Goal: Information Seeking & Learning: Check status

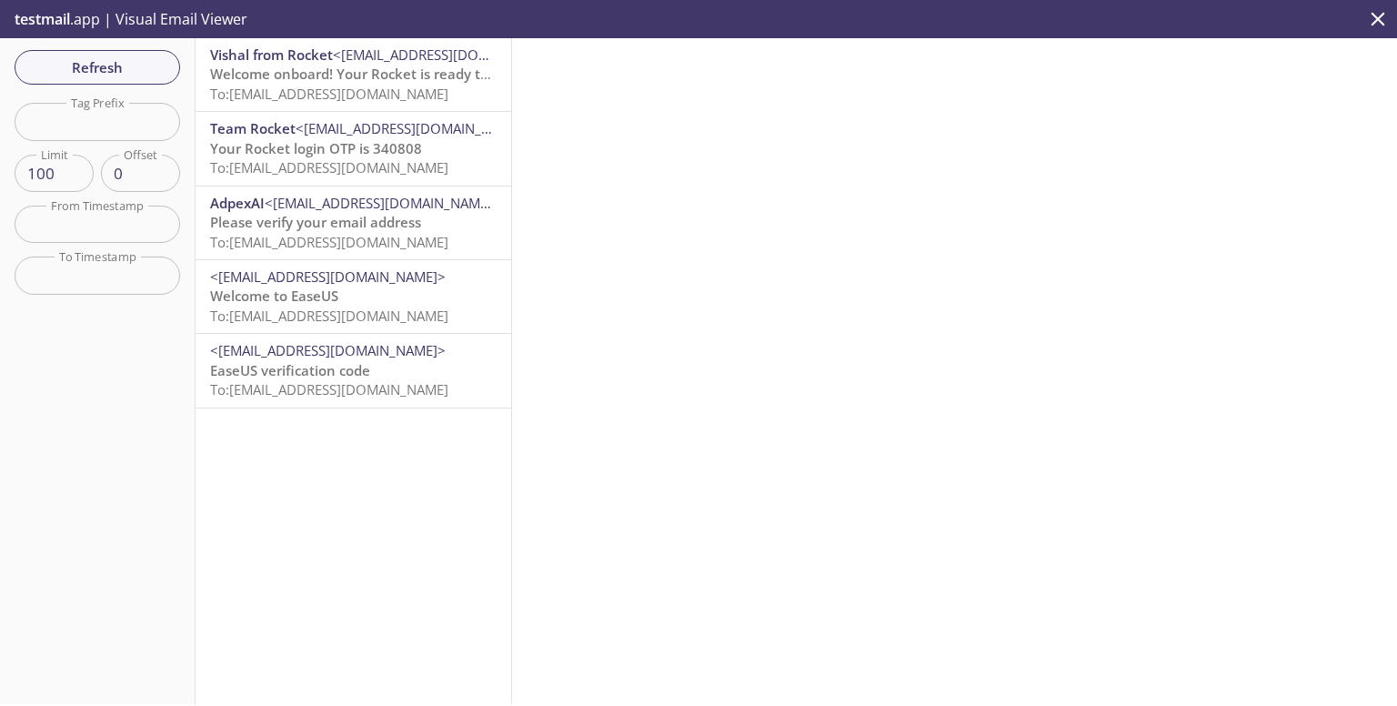
scroll to position [29, 0]
click at [126, 76] on span "Refresh" at bounding box center [97, 67] width 136 height 24
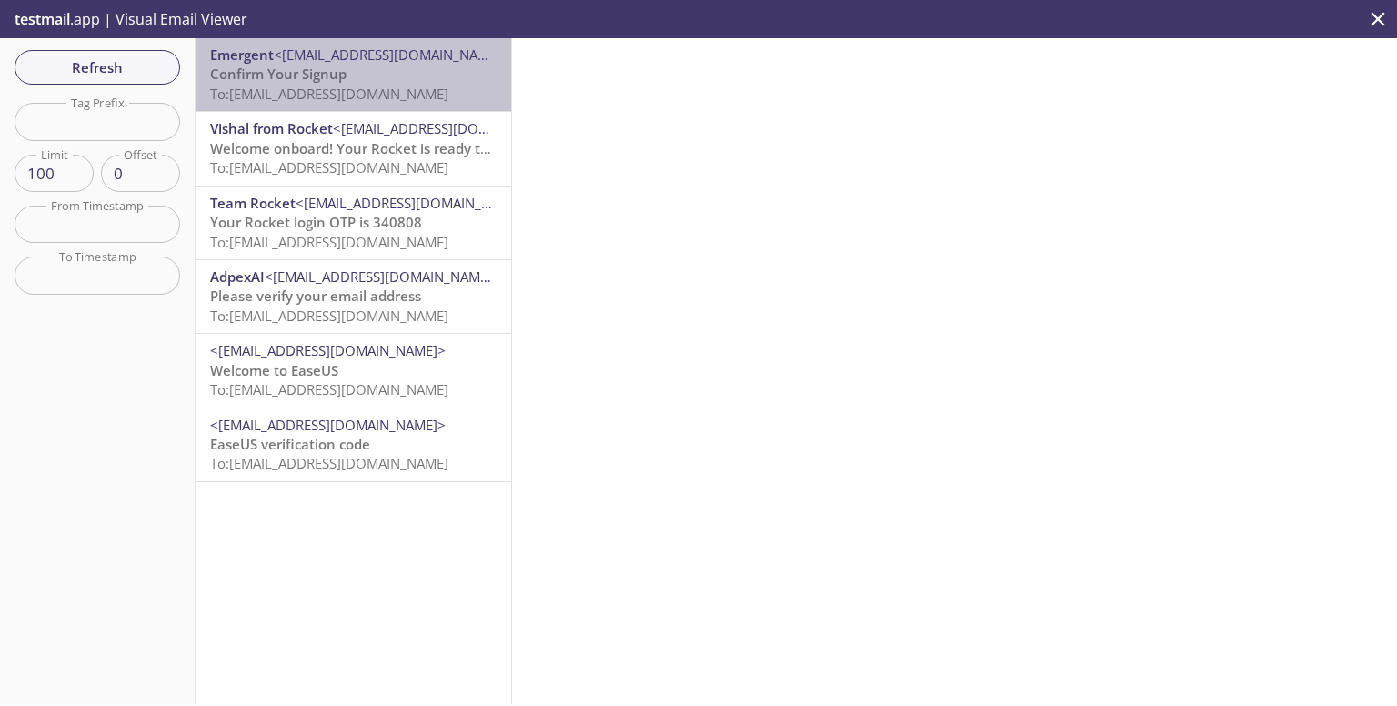
click at [364, 73] on p "Confirm Your Signup To: [EMAIL_ADDRESS][DOMAIN_NAME]" at bounding box center [353, 84] width 286 height 39
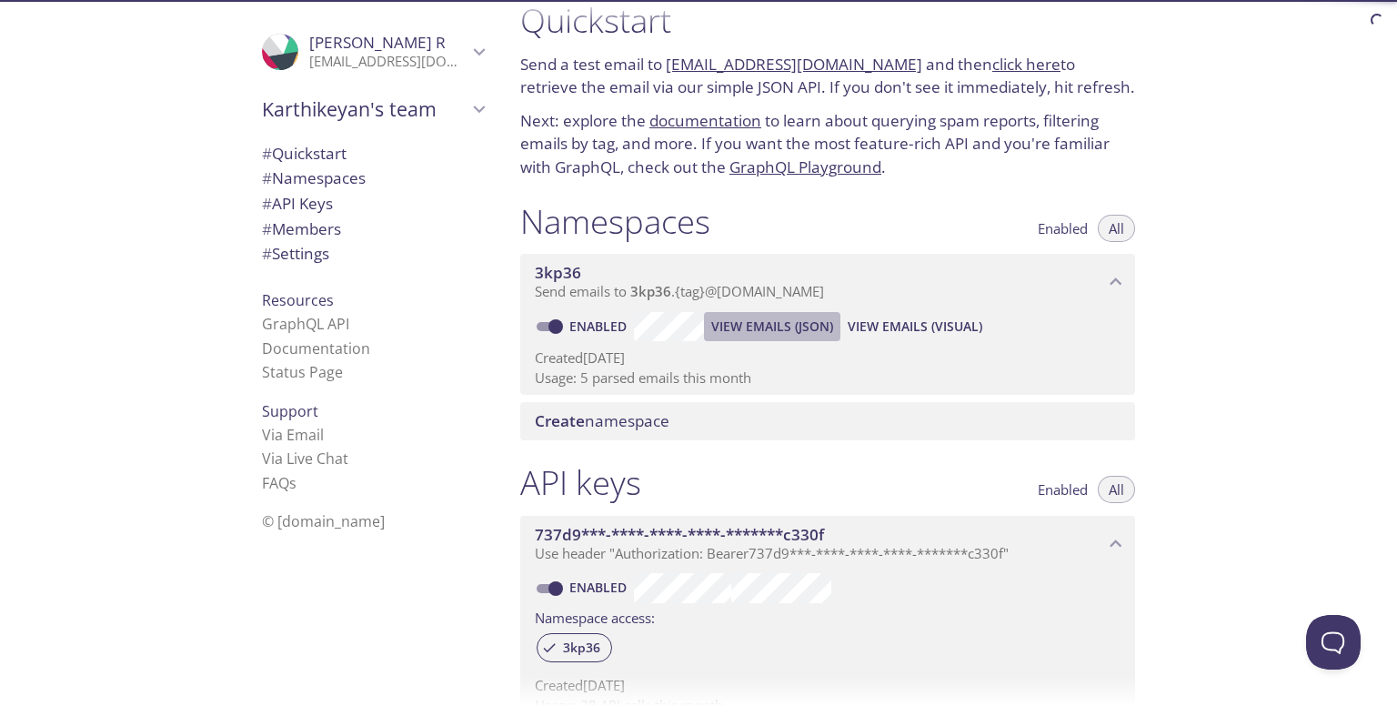
click at [759, 329] on span "View Emails (JSON)" at bounding box center [772, 327] width 122 height 22
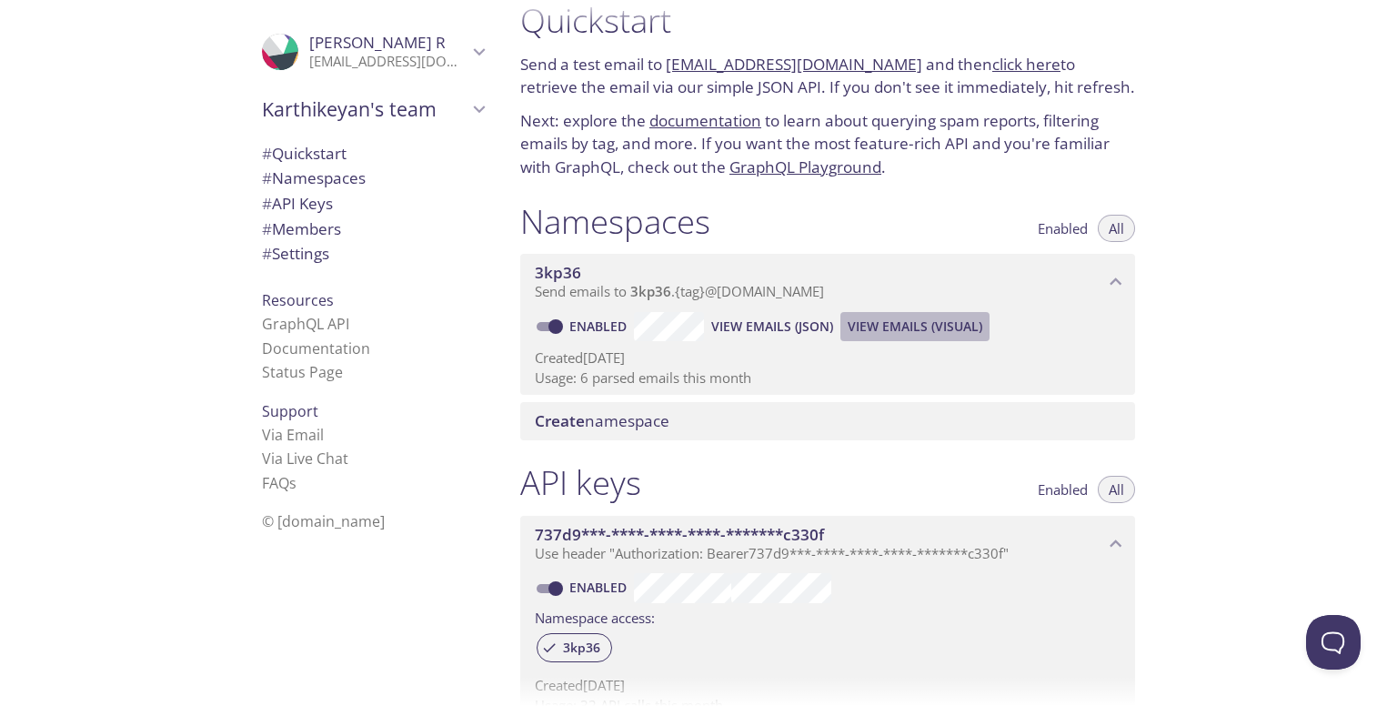
click at [872, 328] on span "View Emails (Visual)" at bounding box center [915, 327] width 135 height 22
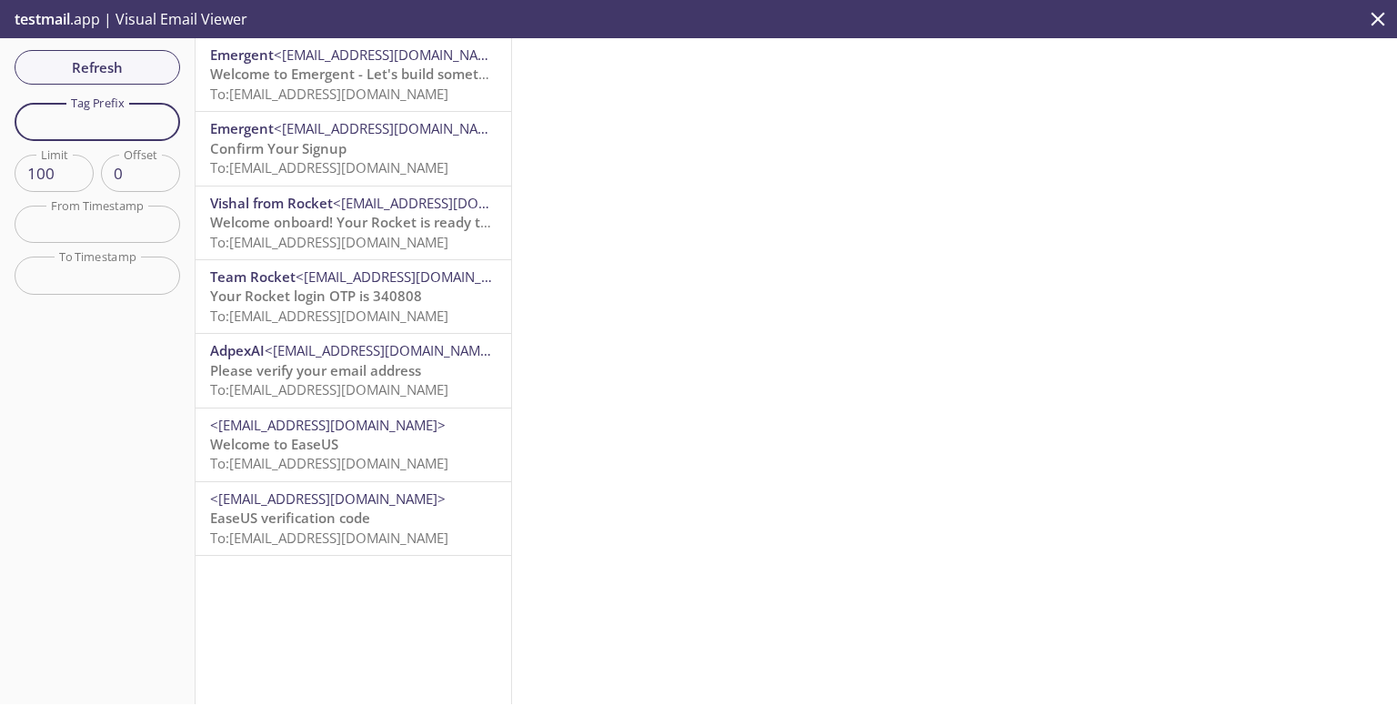
click at [98, 125] on input "text" at bounding box center [98, 121] width 166 height 37
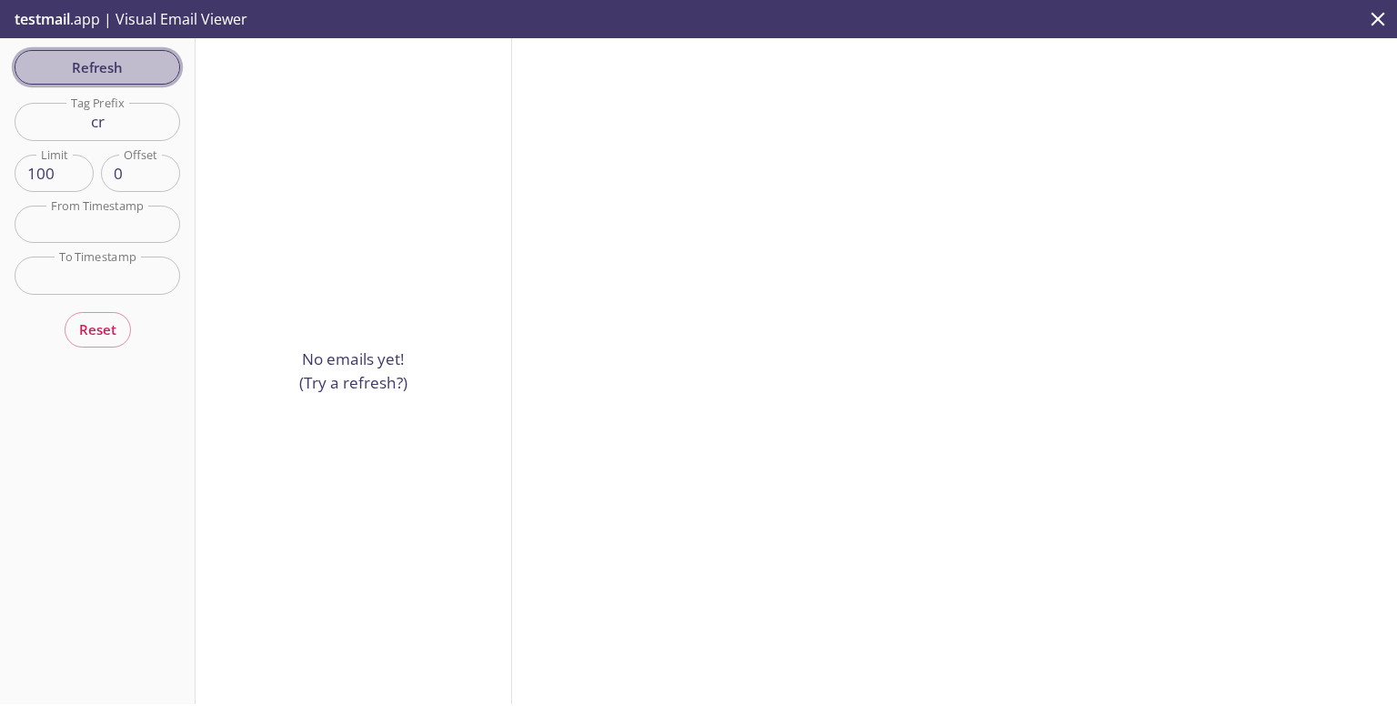
click at [131, 58] on span "Refresh" at bounding box center [97, 67] width 136 height 24
click at [134, 82] on button "Refresh" at bounding box center [98, 67] width 166 height 35
click at [126, 66] on span "Refresh" at bounding box center [97, 67] width 136 height 24
click at [138, 106] on input "cr" at bounding box center [98, 121] width 166 height 37
type input "c"
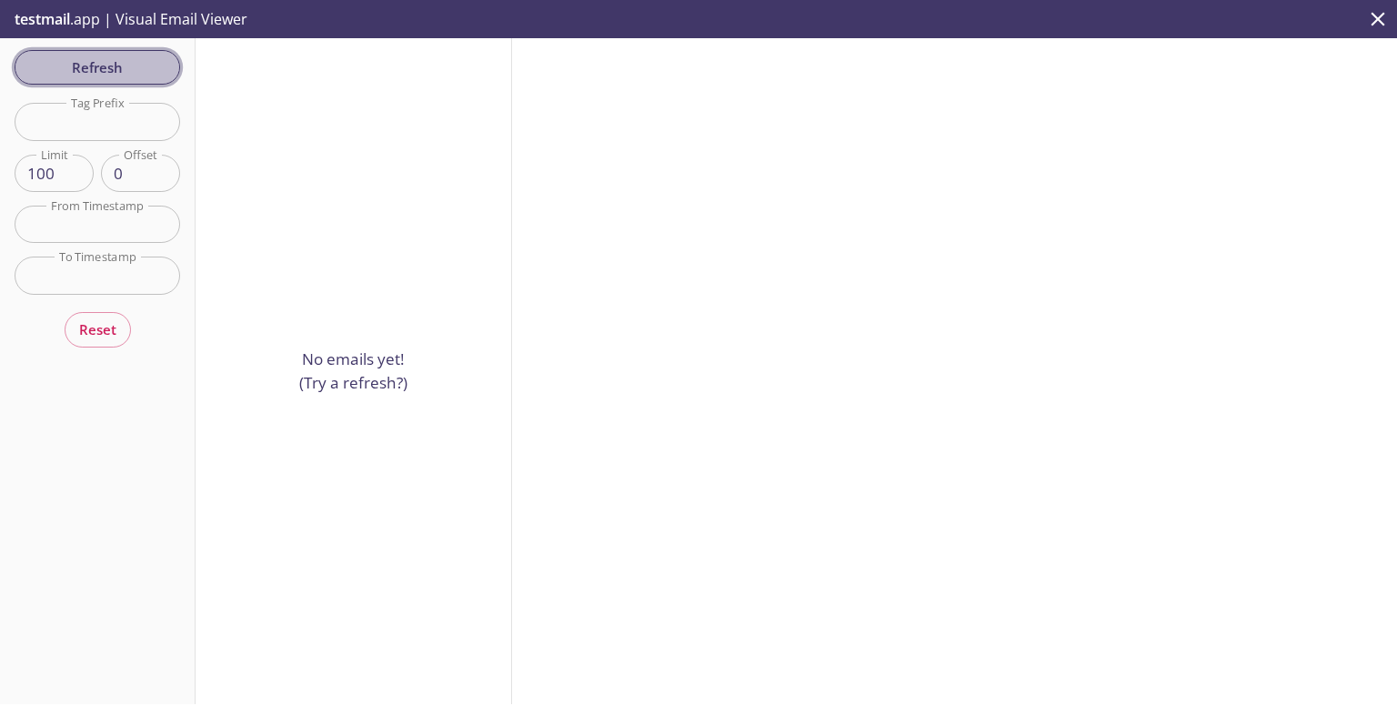
click at [130, 59] on span "Refresh" at bounding box center [97, 67] width 136 height 24
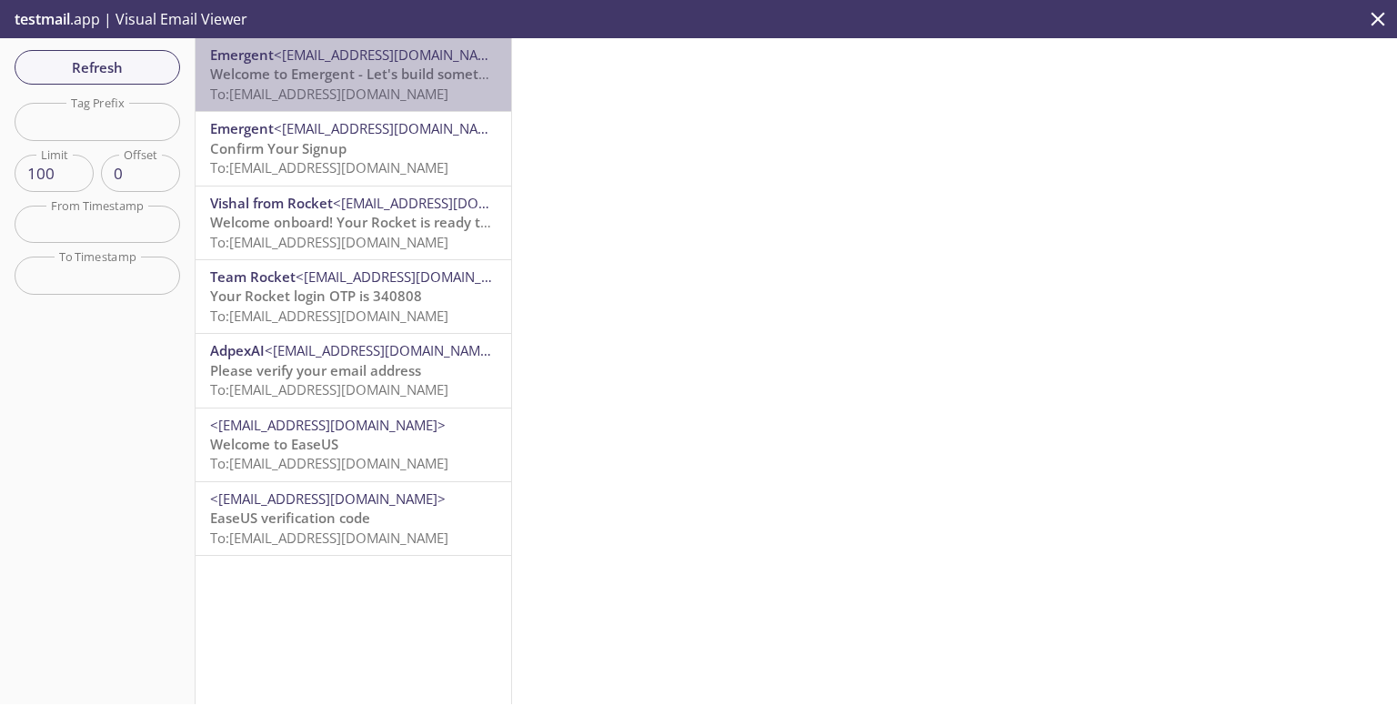
click at [358, 95] on span "To: [EMAIL_ADDRESS][DOMAIN_NAME]" at bounding box center [329, 94] width 238 height 18
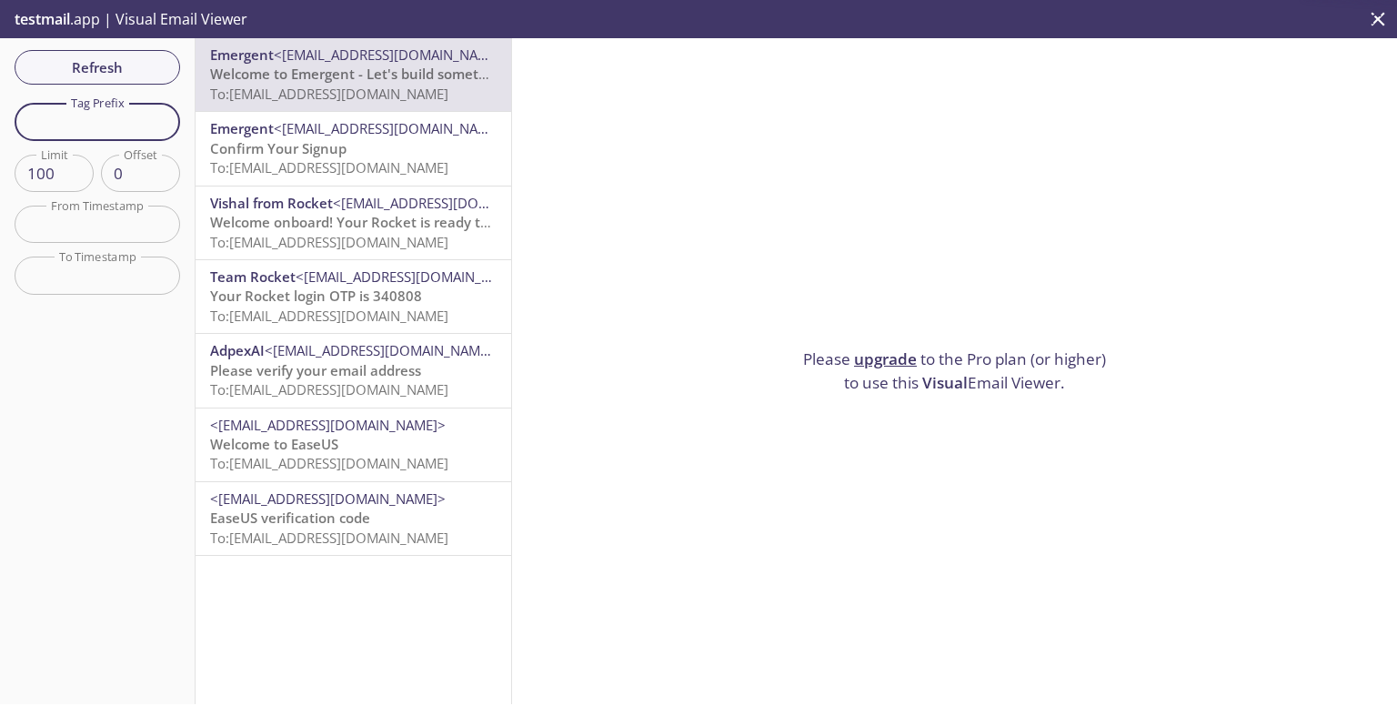
click at [67, 114] on input "text" at bounding box center [98, 121] width 166 height 37
type input "cr"
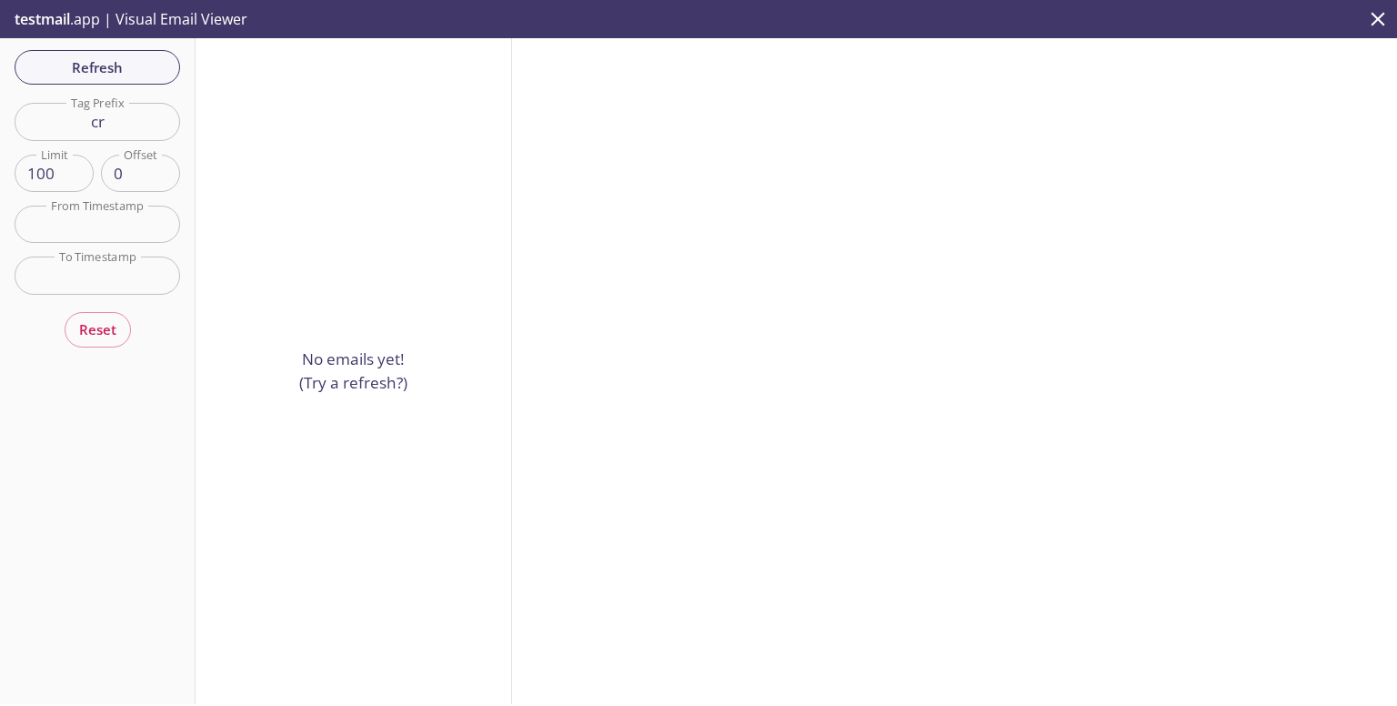
click at [126, 45] on div "Refresh Filters Tag Prefix cr Tag Prefix Limit 100 Limit Offset 0 Offset From T…" at bounding box center [98, 371] width 196 height 666
click at [129, 53] on button "Refresh" at bounding box center [98, 67] width 166 height 35
